Goal: Contribute content

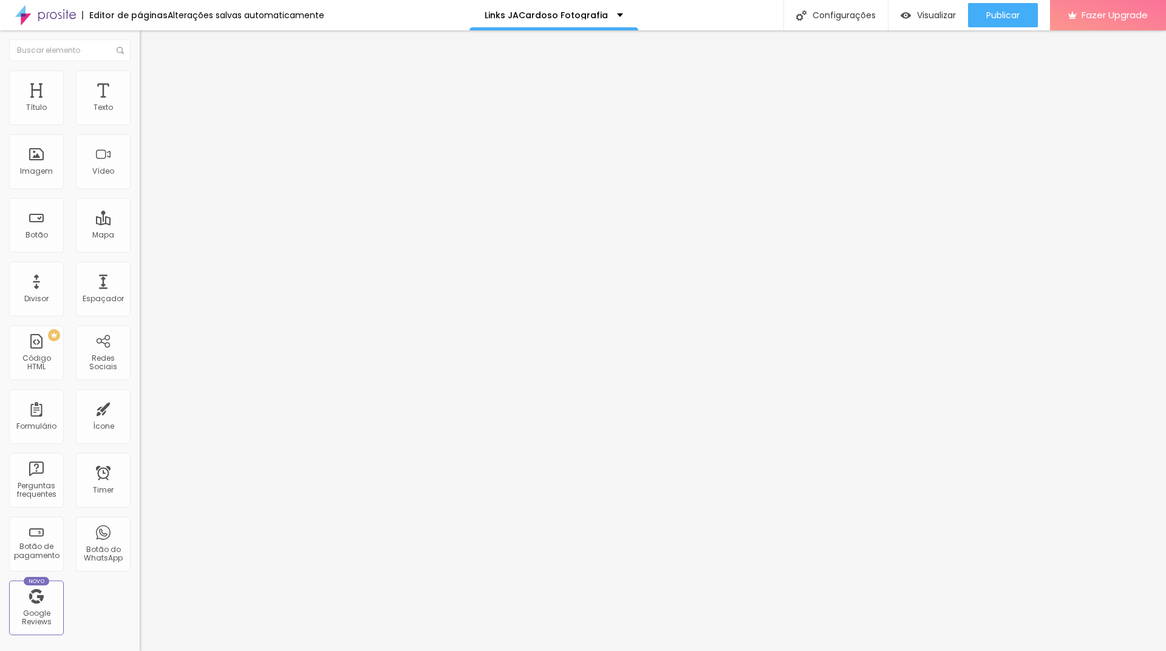
click at [140, 114] on input "Click me" at bounding box center [213, 108] width 146 height 12
type input "[DATE]"
click at [140, 250] on input "https://" at bounding box center [213, 244] width 146 height 12
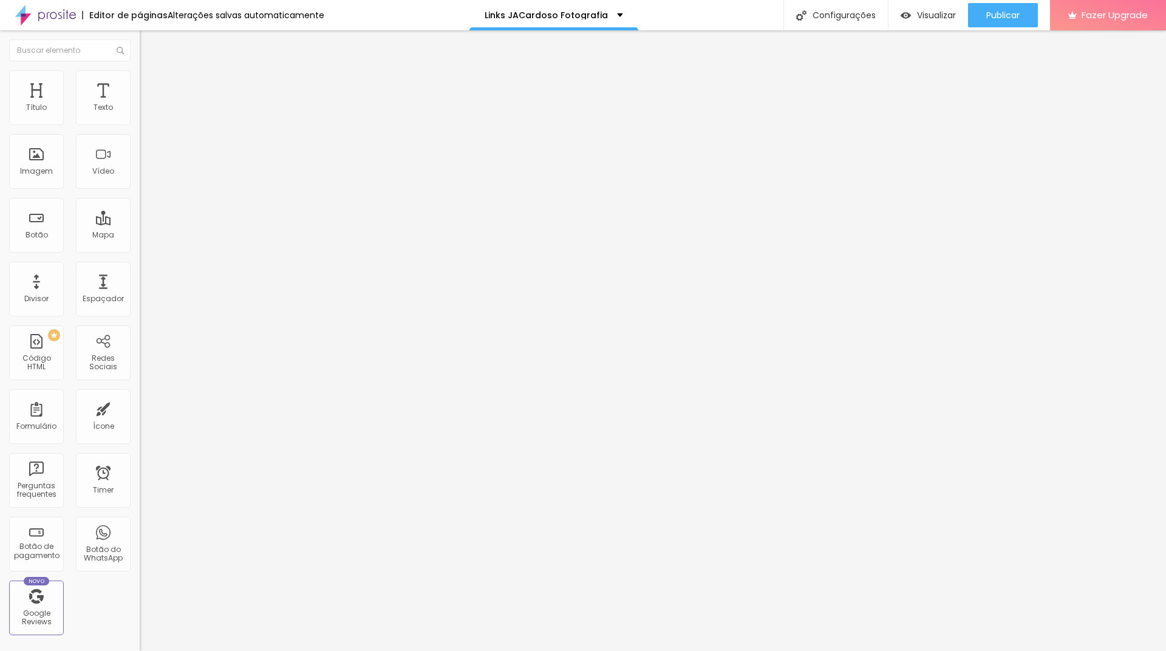
type input "[URL][DOMAIN_NAME]"
click at [140, 345] on div "Editar Botão Conteúdo Estilo Avançado Texto [DATE] Alinhamento [GEOGRAPHIC_DATA…" at bounding box center [210, 340] width 140 height 620
click at [140, 78] on img at bounding box center [145, 75] width 11 height 11
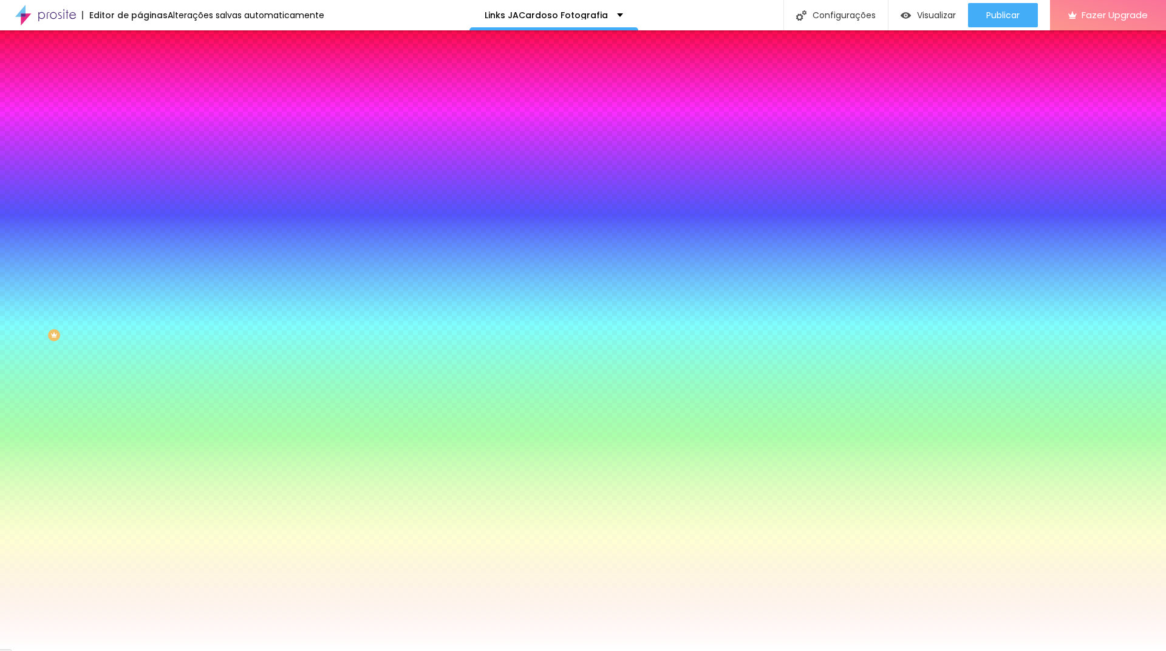
click at [140, 83] on img at bounding box center [145, 88] width 11 height 11
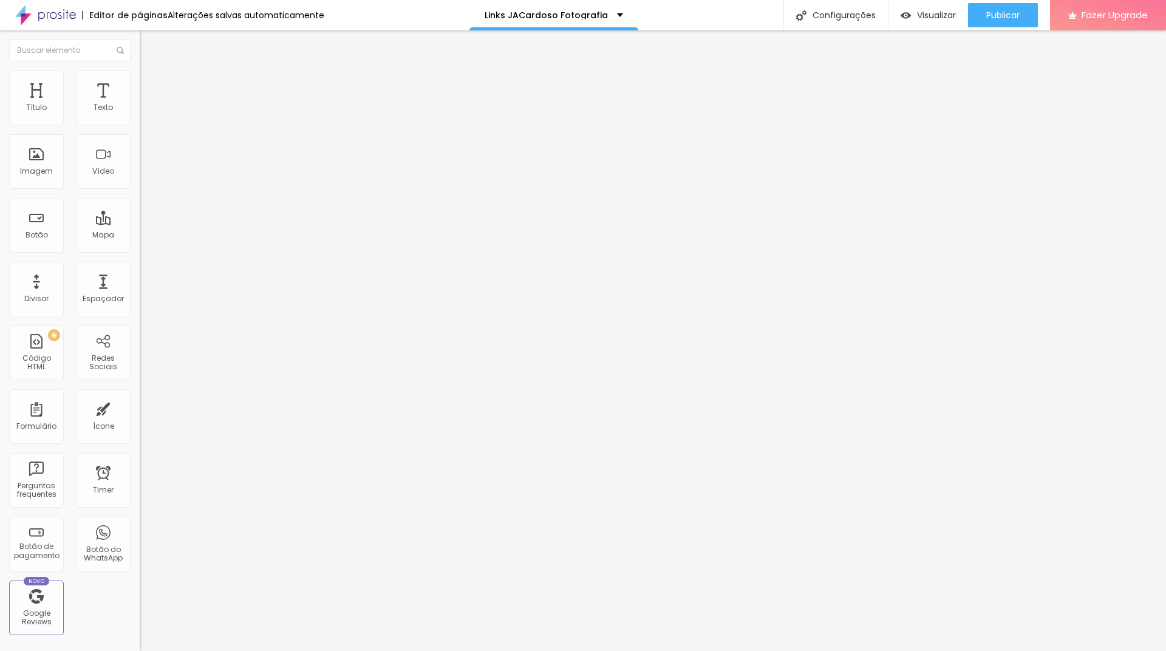
type input "8"
type input "9"
type input "10"
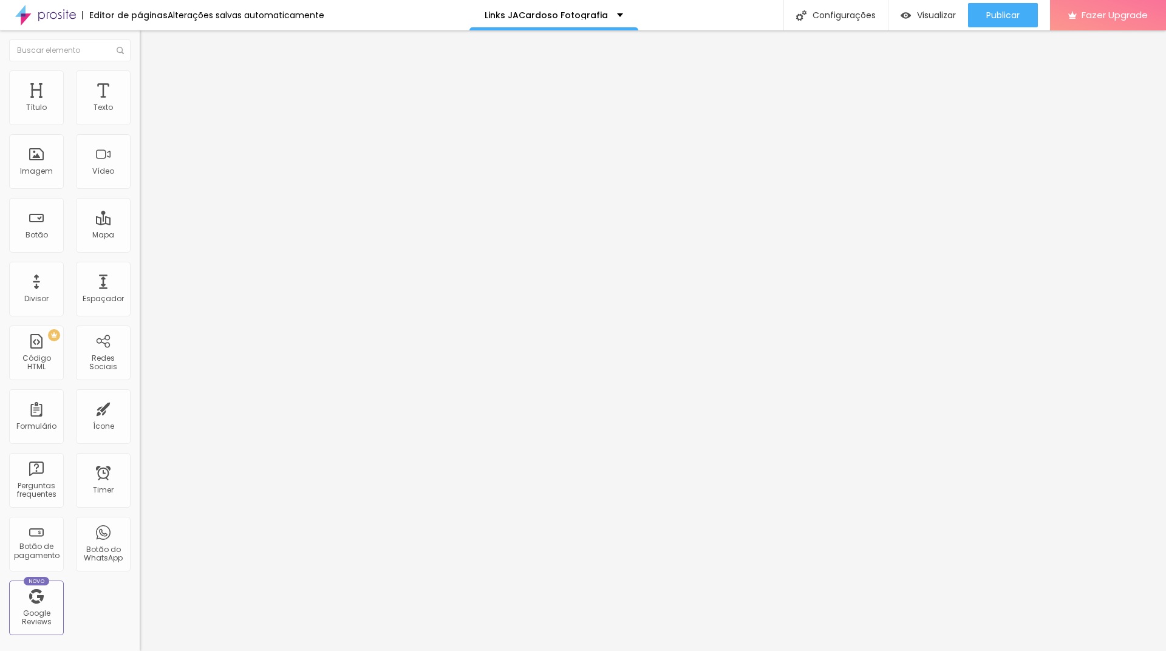
type input "10"
type input "11"
type input "12"
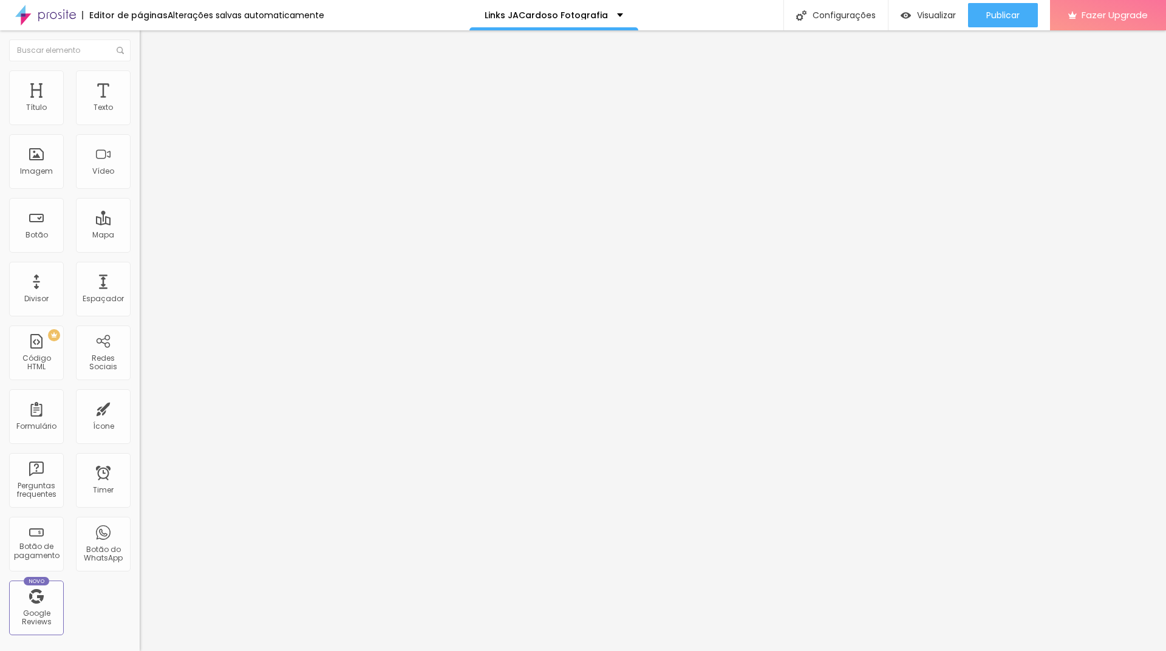
type input "13"
type input "14"
type input "15"
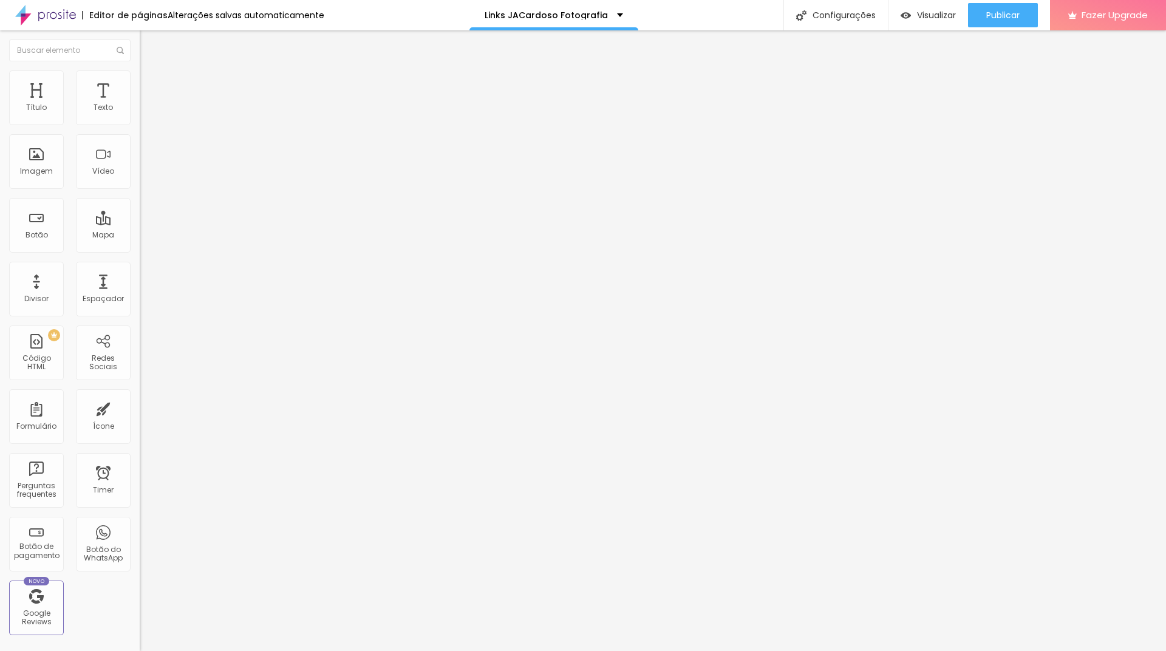
type input "15"
type input "16"
click at [140, 236] on input "range" at bounding box center [179, 241] width 78 height 10
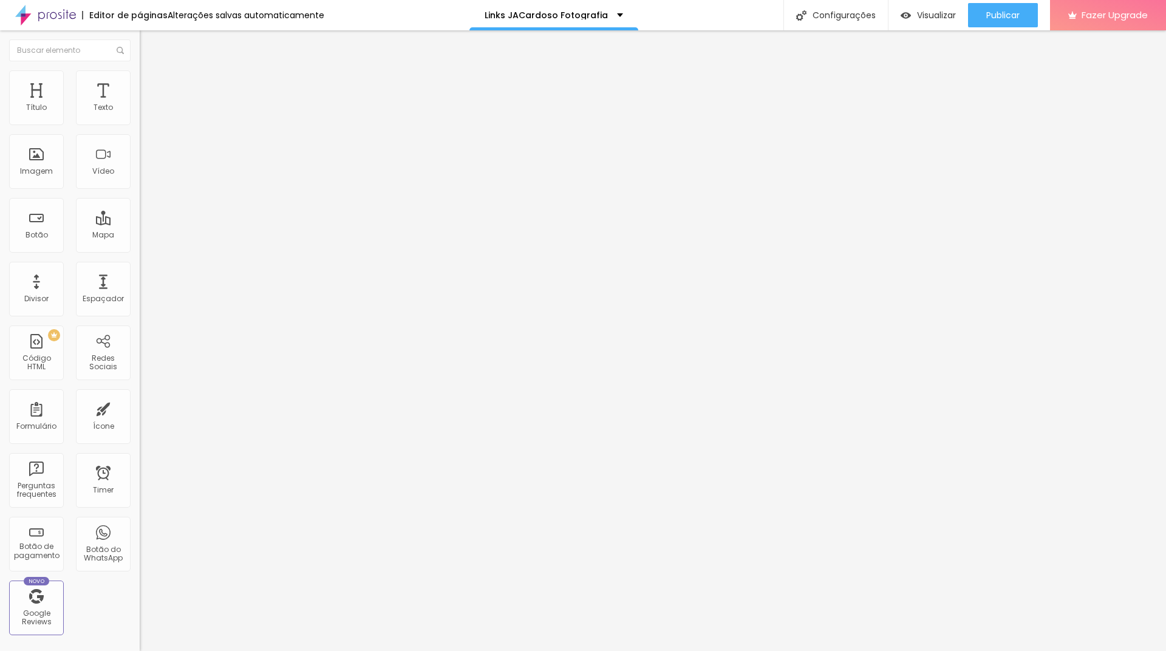
click at [140, 236] on input "range" at bounding box center [179, 241] width 78 height 10
click at [140, 77] on img at bounding box center [145, 75] width 11 height 11
click at [140, 79] on li "Estilo" at bounding box center [210, 76] width 140 height 12
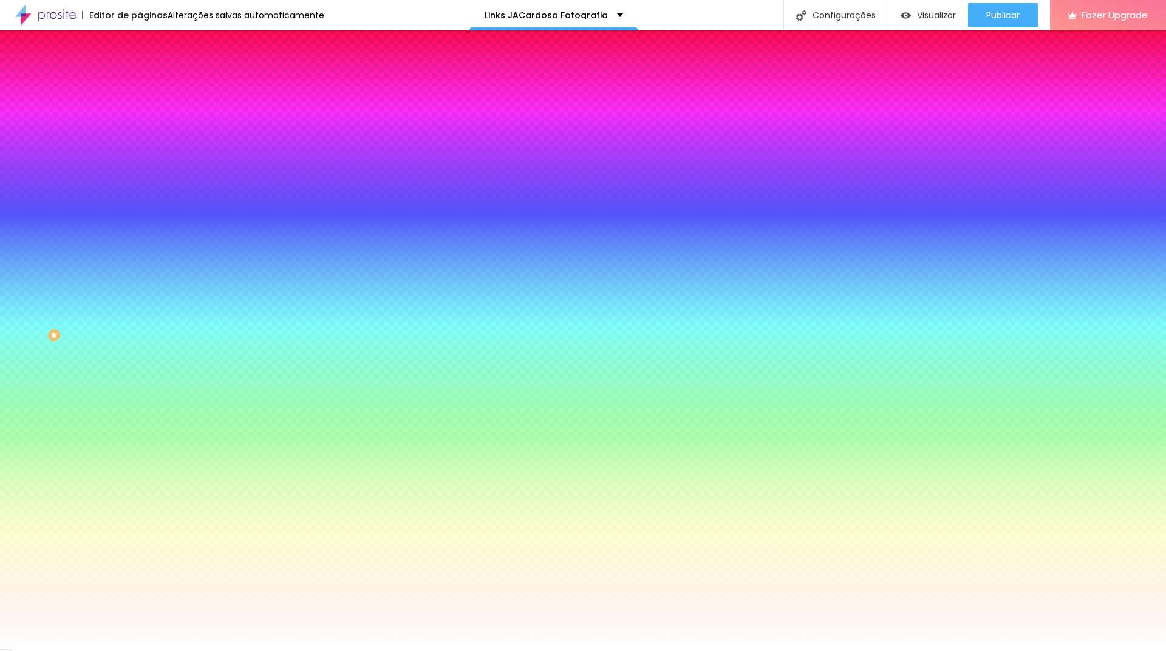
click at [140, 83] on img at bounding box center [145, 88] width 11 height 11
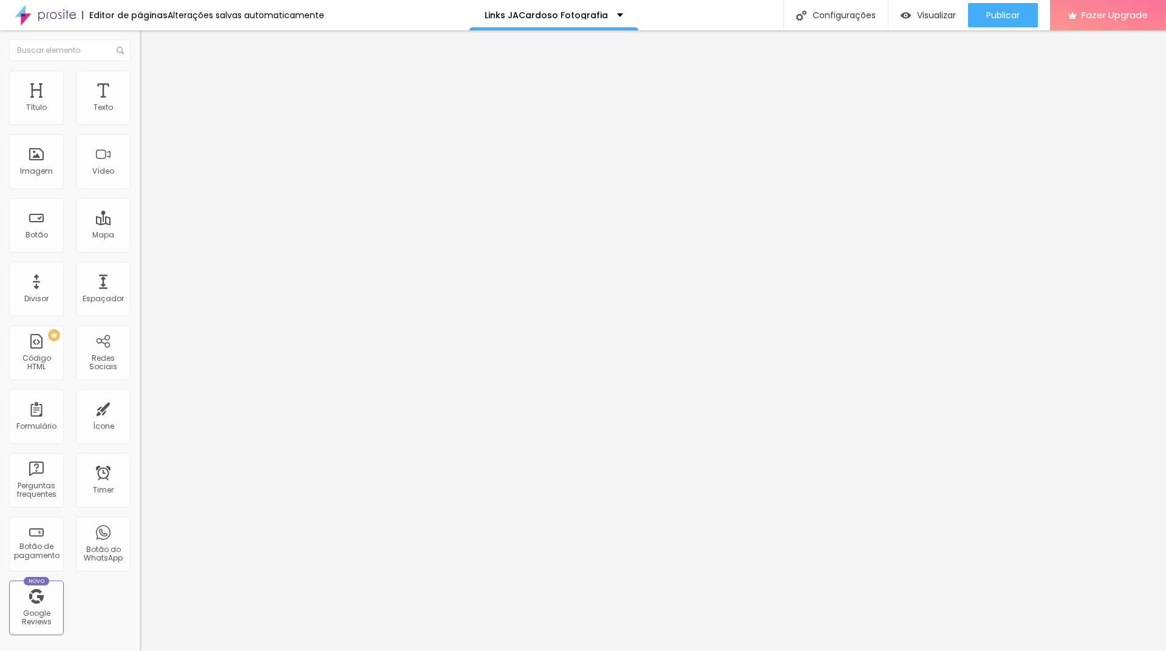
click at [140, 69] on img at bounding box center [145, 63] width 11 height 11
click at [140, 191] on span "Normal" at bounding box center [153, 186] width 27 height 10
click at [140, 217] on span "Grande" at bounding box center [154, 212] width 29 height 10
click at [990, 15] on span "Publicar" at bounding box center [1002, 15] width 33 height 10
click at [924, 14] on span "Visualizar" at bounding box center [925, 15] width 39 height 10
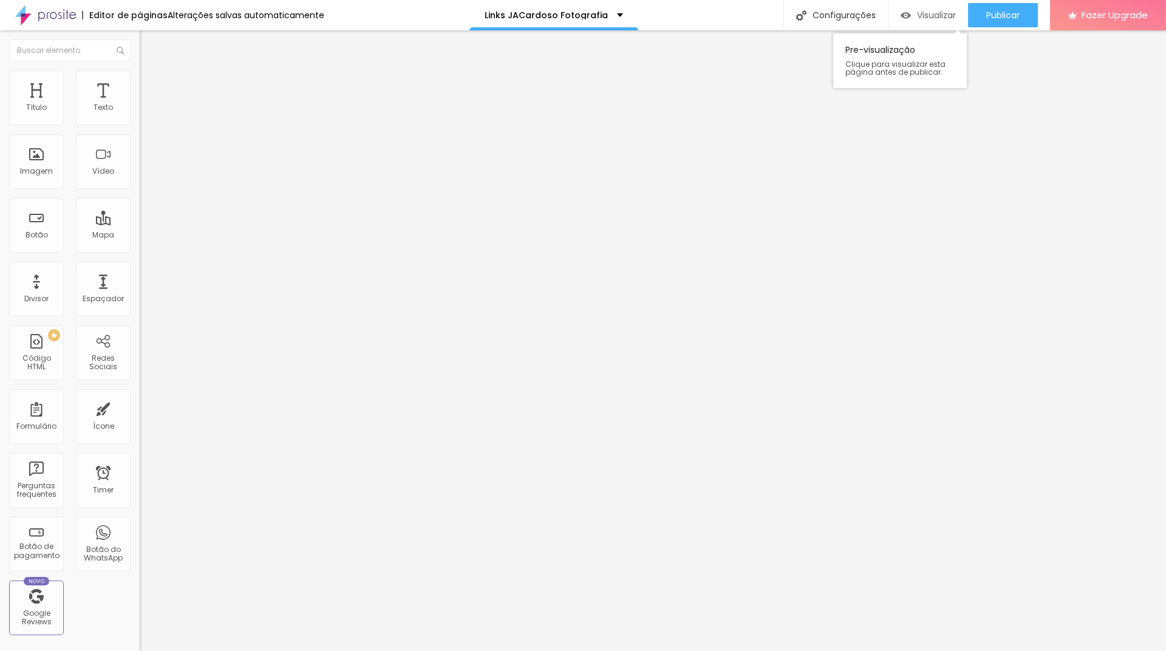
click at [925, 17] on span "Visualizar" at bounding box center [936, 15] width 39 height 10
click at [994, 16] on span "Publicar" at bounding box center [1002, 15] width 33 height 10
